Goal: Task Accomplishment & Management: Manage account settings

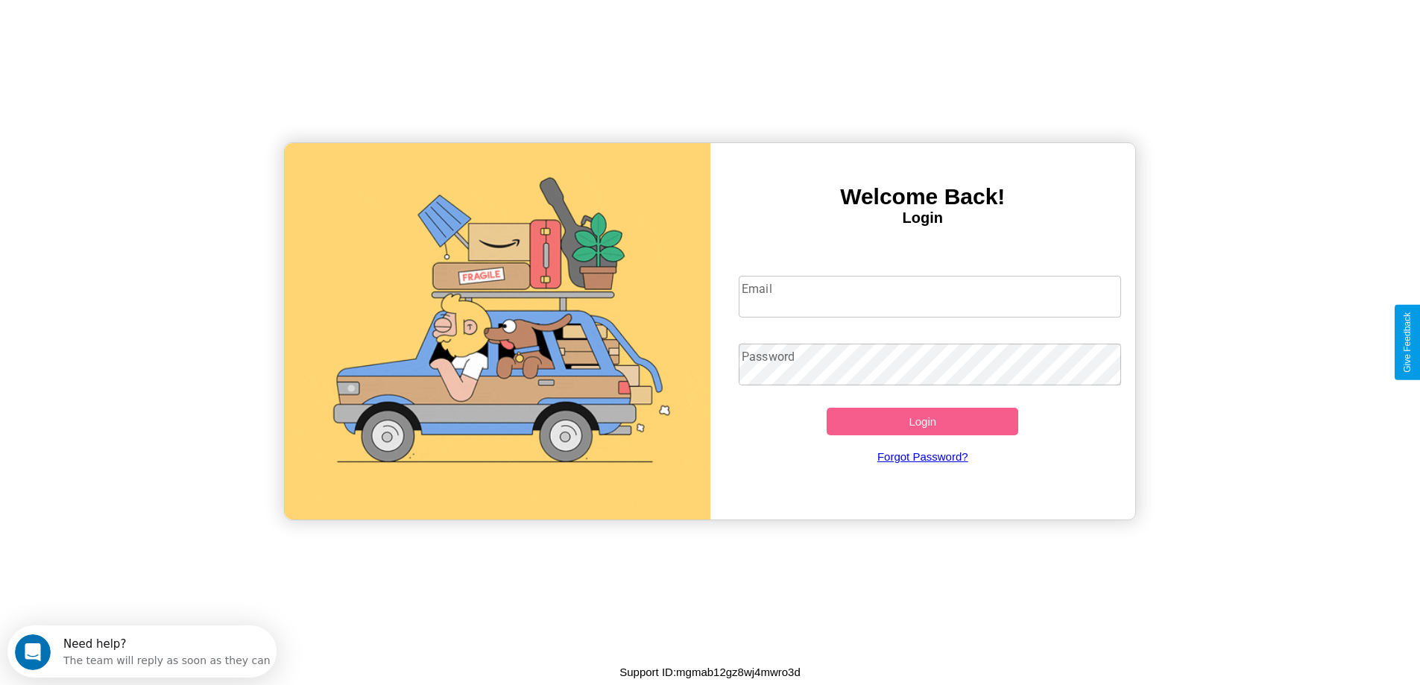
click at [930, 297] on input "Email" at bounding box center [930, 297] width 382 height 42
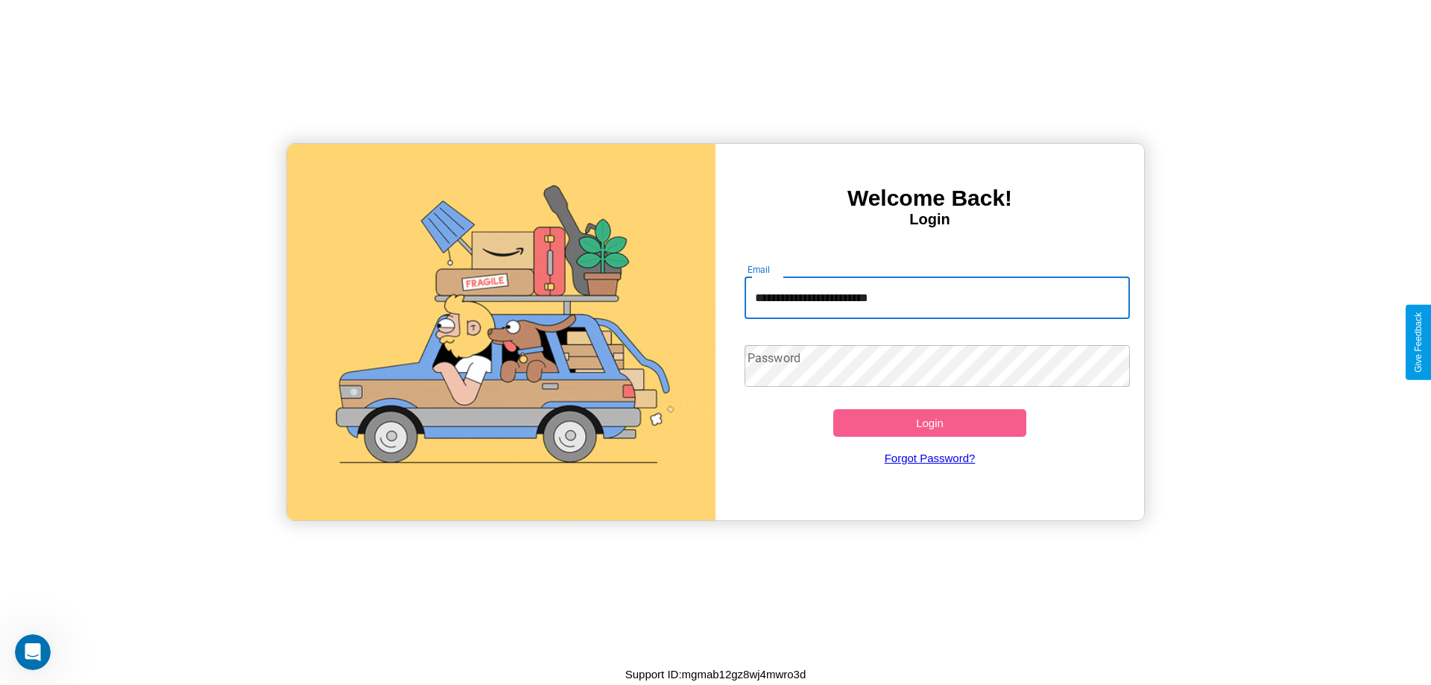
type input "**********"
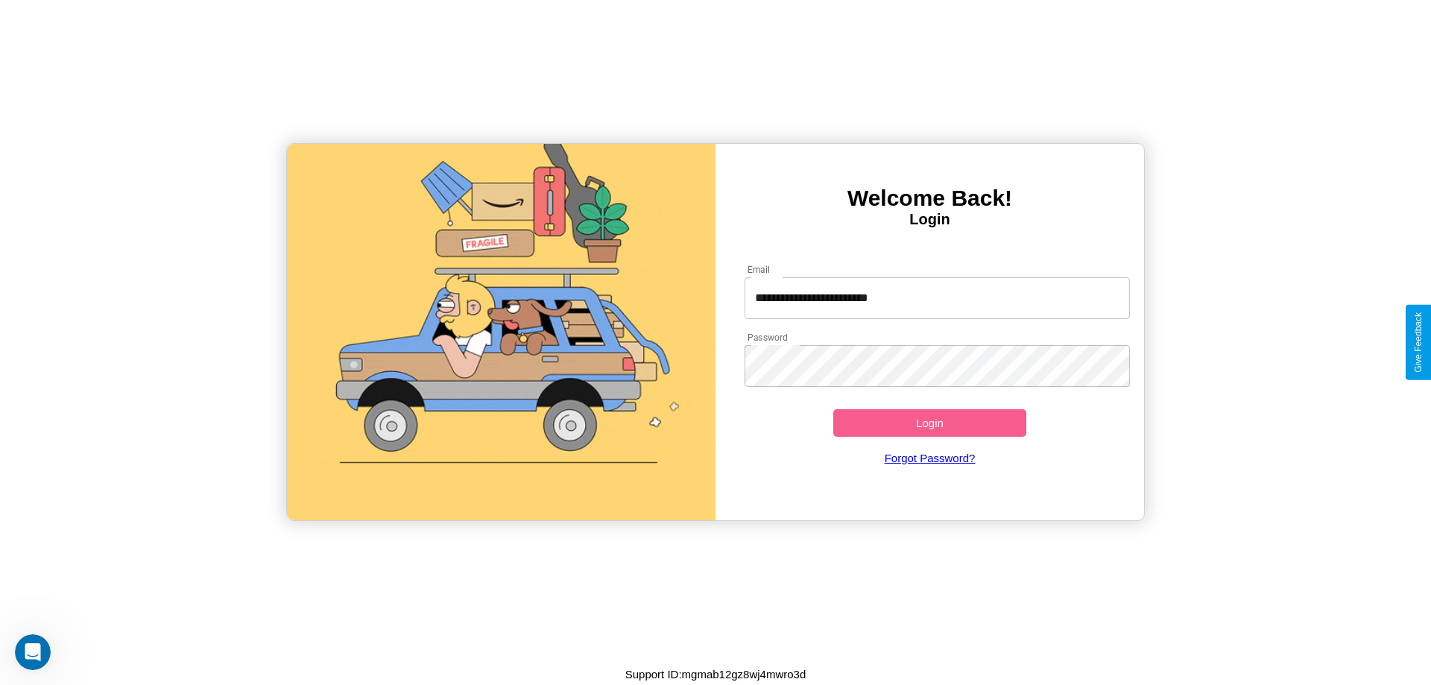
click at [930, 423] on button "Login" at bounding box center [929, 423] width 193 height 28
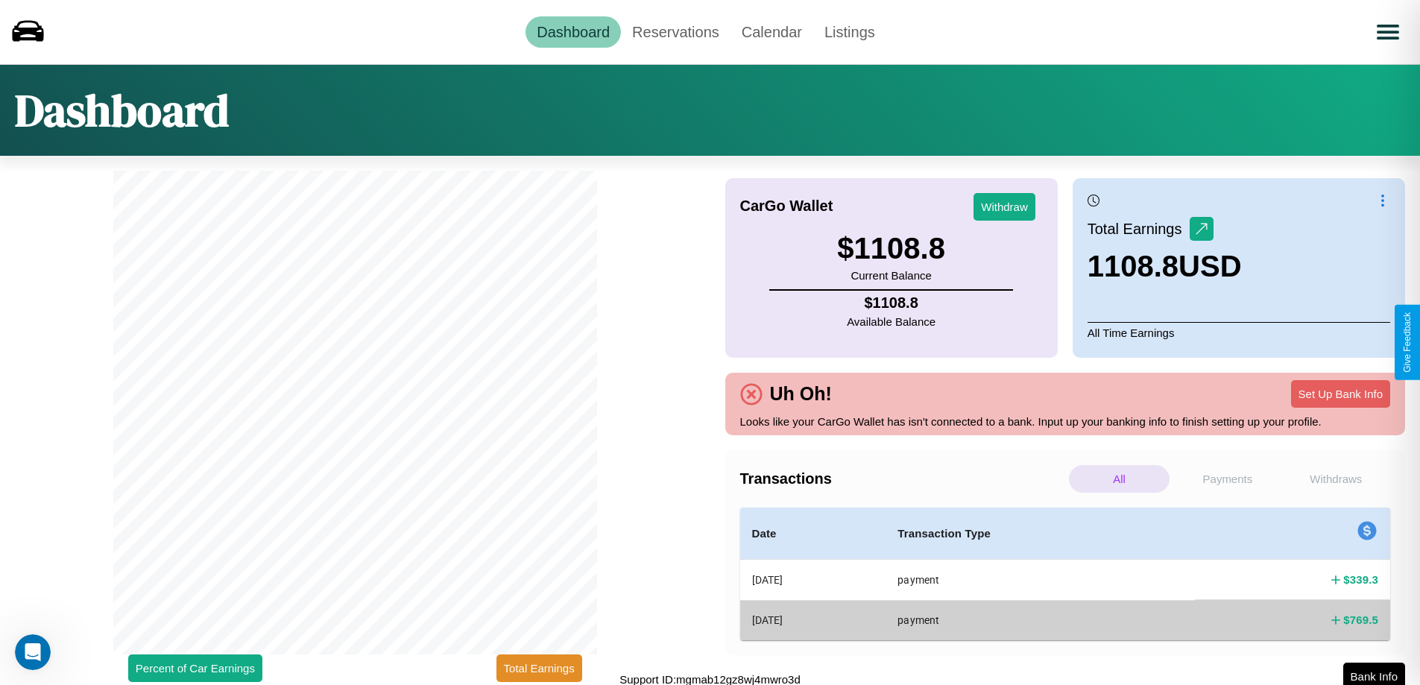
click at [1336, 479] on p "Withdraws" at bounding box center [1336, 479] width 101 height 28
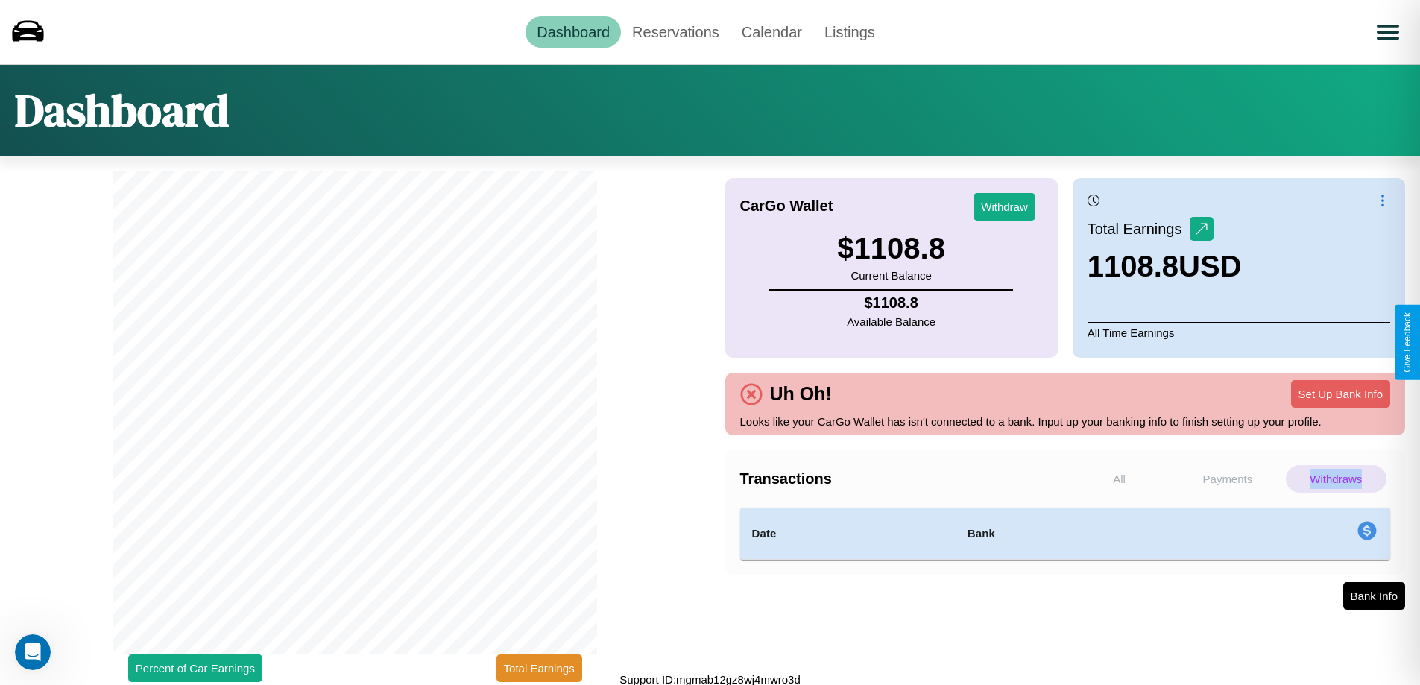
click at [1336, 479] on p "Withdraws" at bounding box center [1336, 479] width 101 height 28
click at [1227, 479] on p "Payments" at bounding box center [1227, 479] width 101 height 28
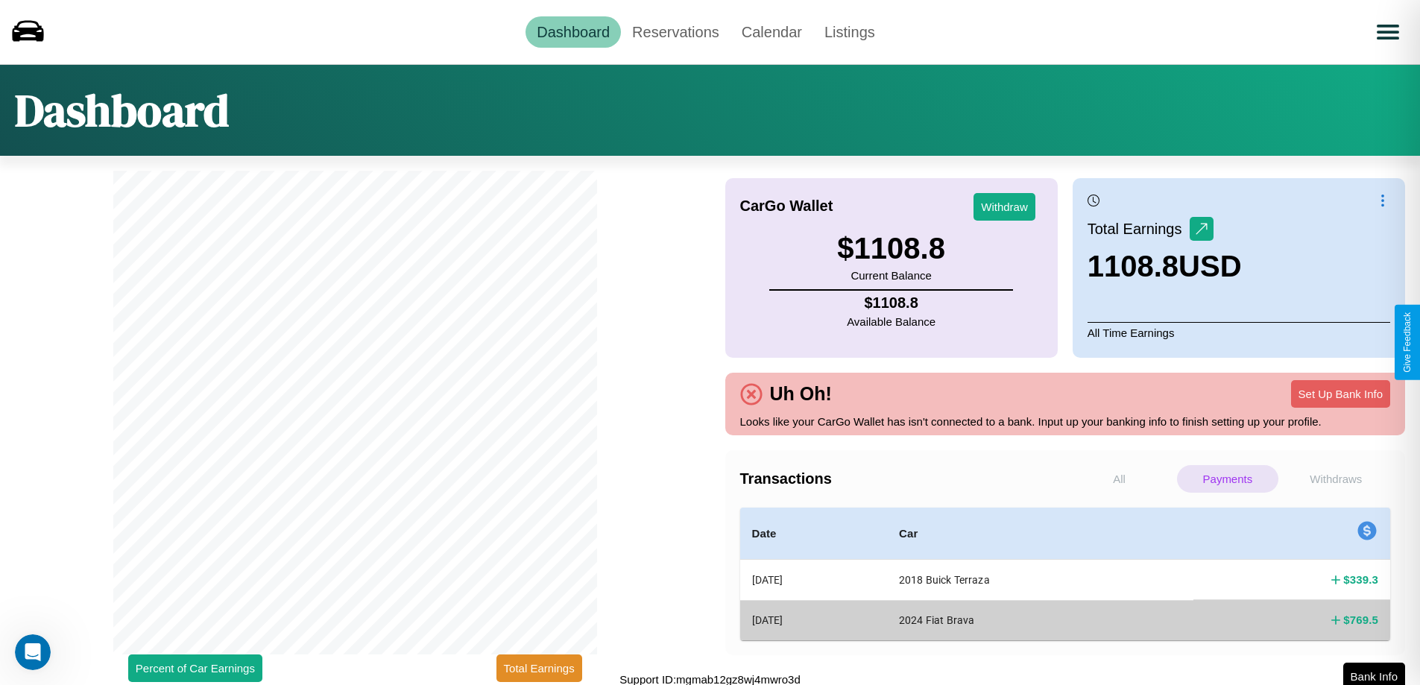
click at [1119, 479] on p "All" at bounding box center [1119, 479] width 101 height 28
click at [1004, 206] on button "Withdraw" at bounding box center [1004, 207] width 62 height 28
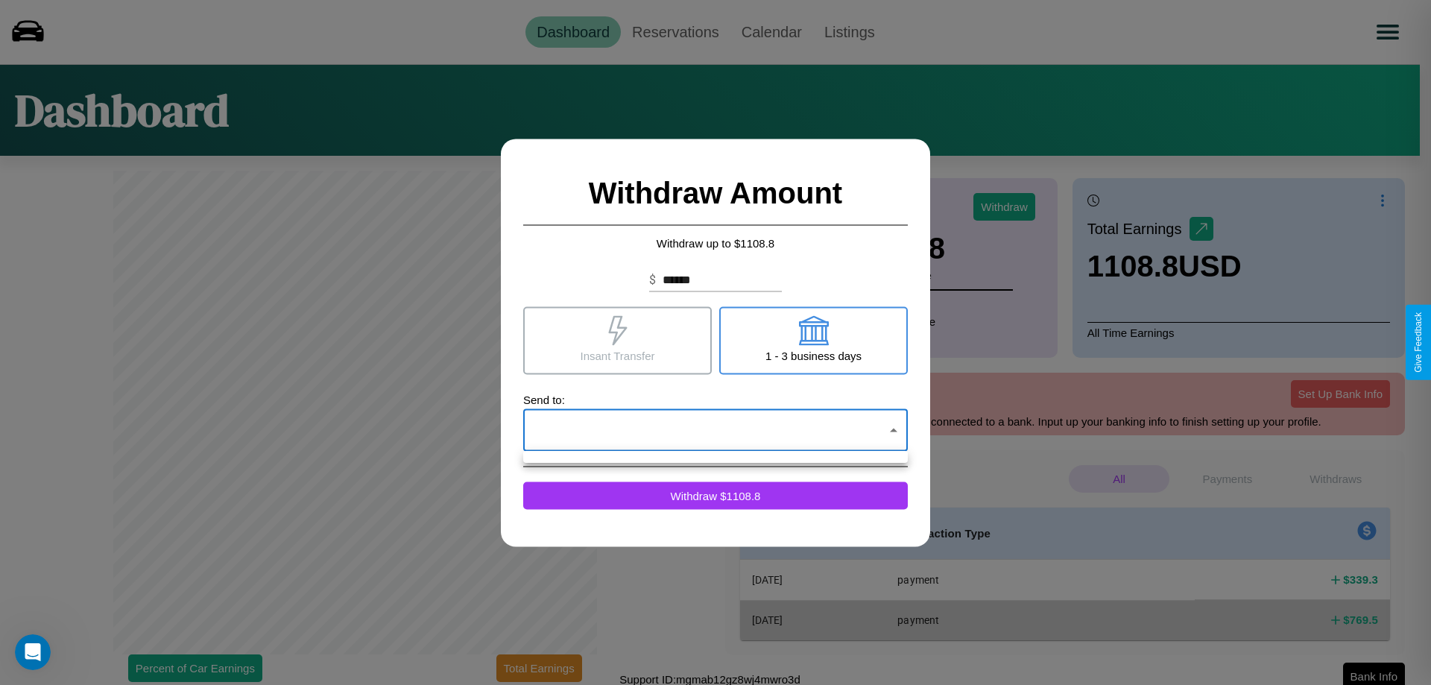
click at [716, 430] on div at bounding box center [715, 342] width 1431 height 685
